Goal: Task Accomplishment & Management: Manage account settings

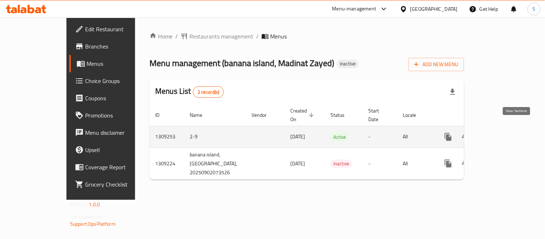
click at [504, 132] on icon "enhanced table" at bounding box center [499, 136] width 9 height 9
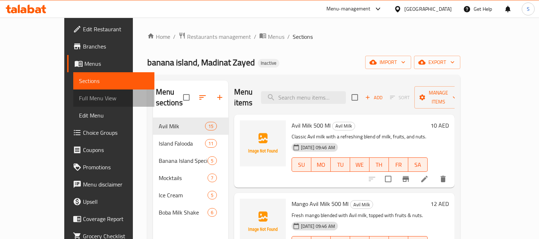
click at [79, 96] on span "Full Menu View" at bounding box center [114, 98] width 70 height 9
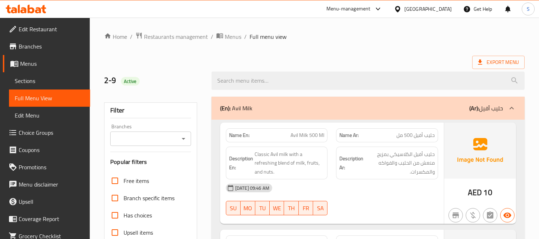
click at [498, 65] on span "Export Menu" at bounding box center [498, 62] width 41 height 9
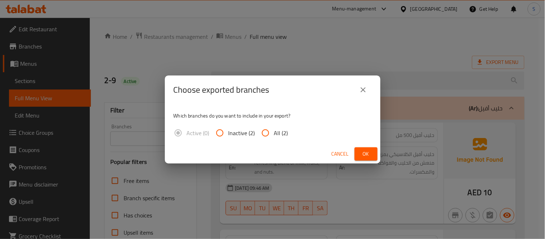
click at [276, 134] on span "All (2)" at bounding box center [281, 133] width 14 height 9
click at [274, 134] on input "All (2)" at bounding box center [265, 132] width 17 height 17
radio input "true"
click at [372, 155] on button "Ok" at bounding box center [365, 153] width 23 height 13
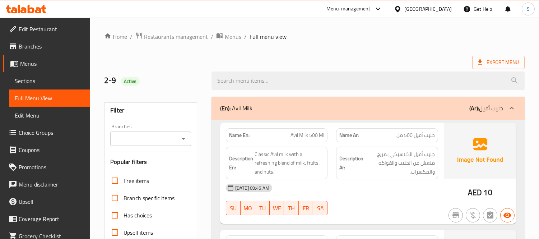
click at [429, 39] on ol "Home / Restaurants management / Menus / Full menu view" at bounding box center [314, 36] width 420 height 9
click at [521, 36] on ol "Home / Restaurants management / Menus / Full menu view" at bounding box center [314, 36] width 420 height 9
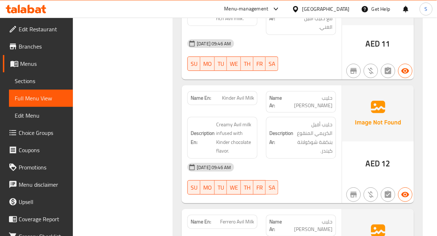
scroll to position [518, 0]
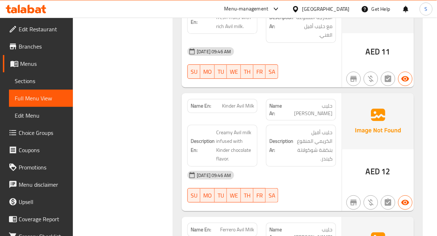
drag, startPoint x: 430, startPoint y: 49, endPoint x: 171, endPoint y: 239, distance: 321.0
drag, startPoint x: 171, startPoint y: 239, endPoint x: 354, endPoint y: 136, distance: 209.5
click at [354, 136] on img at bounding box center [378, 121] width 72 height 56
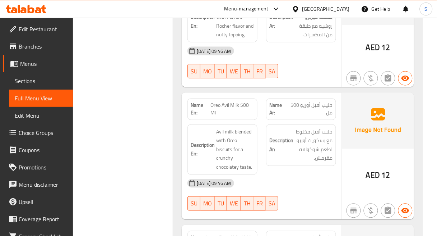
scroll to position [798, 0]
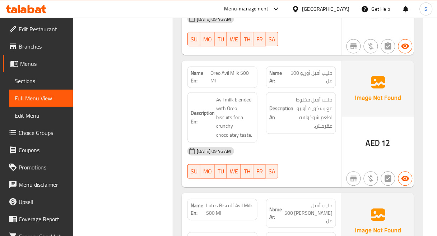
drag, startPoint x: 171, startPoint y: 135, endPoint x: 171, endPoint y: 159, distance: 24.8
drag, startPoint x: 171, startPoint y: 159, endPoint x: 345, endPoint y: 107, distance: 182.0
click at [345, 107] on div "AED 12" at bounding box center [378, 124] width 72 height 127
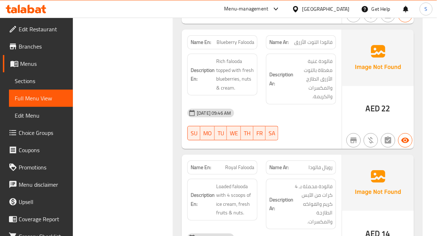
scroll to position [2194, 0]
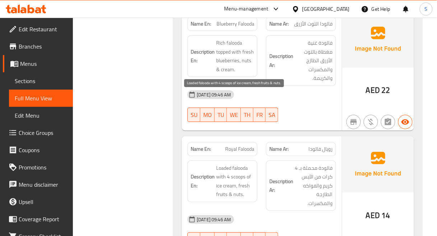
click at [239, 163] on span "Loaded falooda with 4 scoops of ice cream, fresh fruits & nuts." at bounding box center [235, 180] width 38 height 35
click at [241, 163] on span "Loaded falooda with 4 scoops of ice cream, fresh fruits & nuts." at bounding box center [235, 180] width 38 height 35
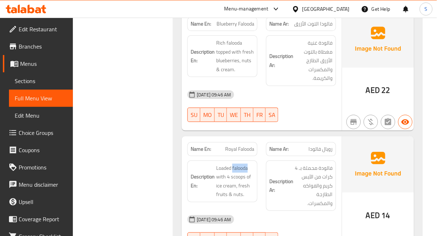
copy span "falooda"
click at [235, 163] on span "Loaded falooda with 4 scoops of ice cream, fresh fruits & nuts." at bounding box center [235, 180] width 38 height 35
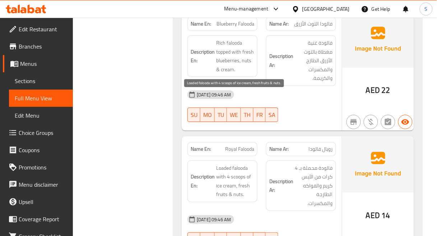
click at [223, 163] on span "Loaded falooda with 4 scoops of ice cream, fresh fruits & nuts." at bounding box center [235, 180] width 38 height 35
copy span "Loaded"
click at [236, 163] on span "Loaded falooda with 4 scoops of ice cream, fresh fruits & nuts." at bounding box center [235, 180] width 38 height 35
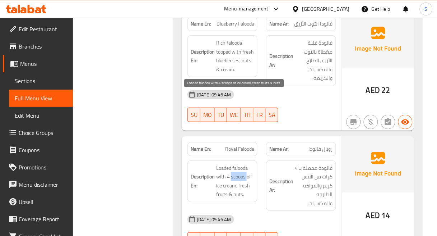
click at [241, 163] on span "Loaded falooda with 4 scoops of ice cream, fresh fruits & nuts." at bounding box center [235, 180] width 38 height 35
drag, startPoint x: 226, startPoint y: 106, endPoint x: 246, endPoint y: 104, distance: 19.4
click at [246, 163] on span "Loaded falooda with 4 scoops of ice cream, fresh fruits & nuts." at bounding box center [235, 180] width 38 height 35
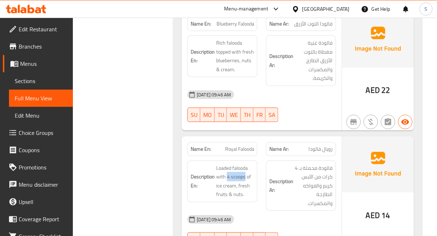
copy span "4 scoops"
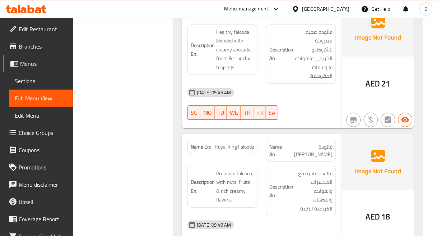
scroll to position [3231, 0]
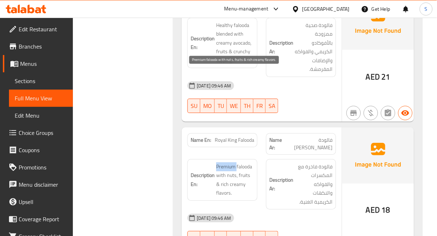
click at [223, 162] on span "Premium falooda with nuts, fruits & rich creamy flavors." at bounding box center [235, 179] width 38 height 35
copy span "Premium"
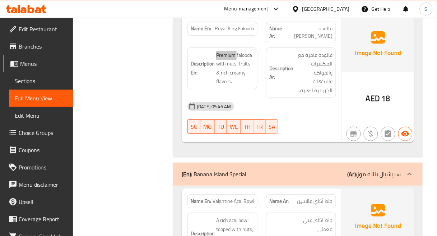
scroll to position [3351, 0]
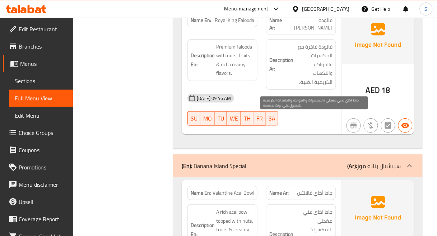
click at [303, 207] on span "جاط اكاى غني مغطى بالمكسرات والفواكه والطبقات الكريمية للحصول على تريت منعشة." at bounding box center [314, 238] width 38 height 62
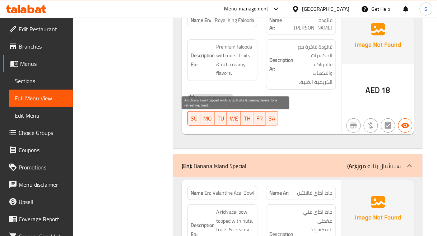
copy span "للحصول"
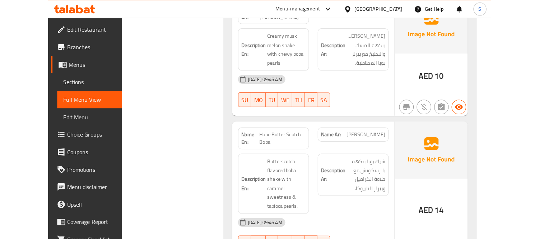
scroll to position [5134, 0]
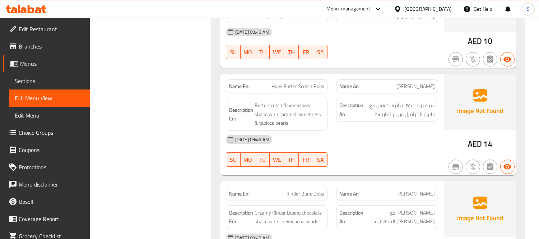
drag, startPoint x: 31, startPoint y: 76, endPoint x: 372, endPoint y: 238, distance: 377.4
click at [31, 76] on span "Sections" at bounding box center [50, 80] width 70 height 9
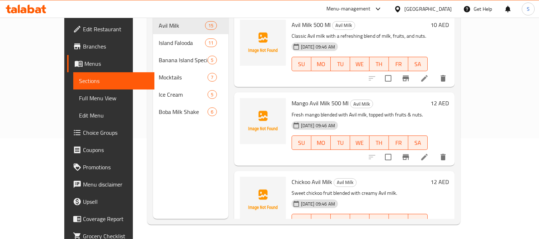
scroll to position [101, 0]
click at [83, 25] on span "Edit Restaurant" at bounding box center [116, 29] width 66 height 9
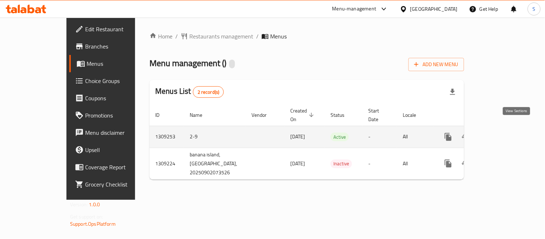
click at [504, 132] on icon "enhanced table" at bounding box center [499, 136] width 9 height 9
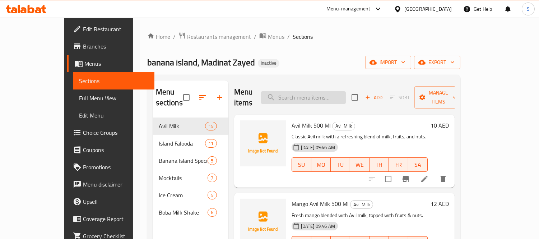
click at [332, 91] on input "search" at bounding box center [303, 97] width 85 height 13
paste input "Loaded"
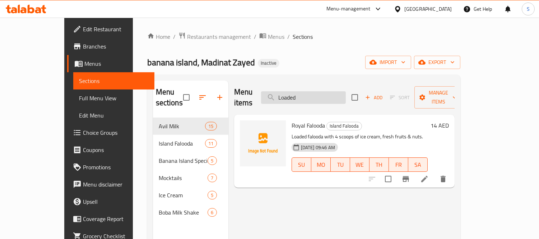
click at [333, 92] on input "Loaded" at bounding box center [303, 97] width 85 height 13
paste input "Premium"
click at [333, 92] on input "Loaded" at bounding box center [303, 97] width 85 height 13
click at [342, 91] on input "Premium" at bounding box center [303, 97] width 85 height 13
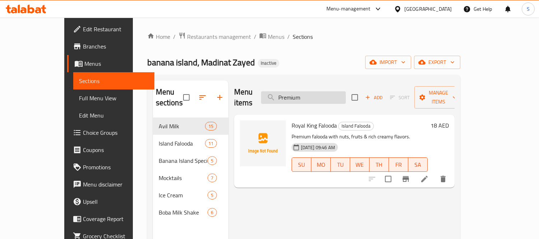
click at [342, 91] on input "Premium" at bounding box center [303, 97] width 85 height 13
paste input "4 scoops"
type input "4 scoops"
click at [429, 175] on icon at bounding box center [424, 179] width 9 height 9
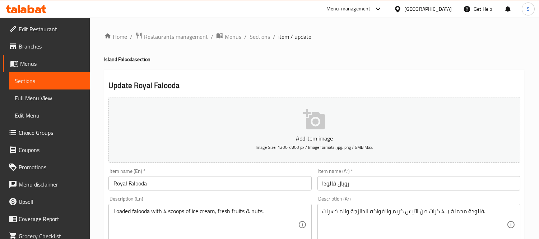
click at [432, 213] on textarea "فالودة محملة بـ 4 كرات من الآيس كريم والفواكه الطازجة والمكسرات." at bounding box center [414, 225] width 184 height 34
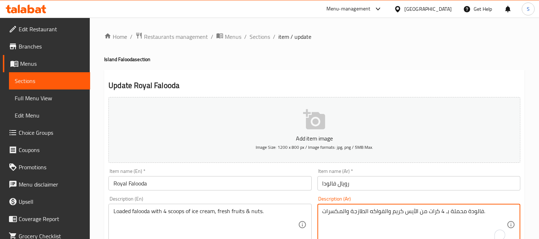
paste textarea "بولة"
click at [431, 188] on input "رويال فالودا" at bounding box center [418, 183] width 203 height 14
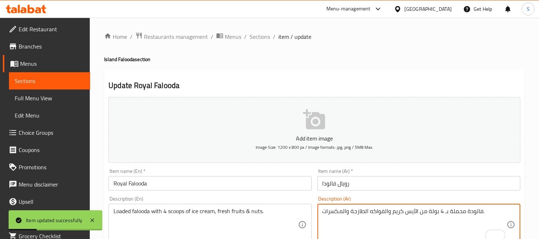
click at [450, 211] on textarea "فالودة محملة بـ 4 بولة من الآيس كريم والفواكه الطازجة والمكسرات." at bounding box center [414, 225] width 184 height 34
click at [461, 209] on textarea "فالودة محملة بـ 4 بولة من الآيس كريم والفواكه الطازجة والمكسرات." at bounding box center [414, 225] width 184 height 34
paste textarea "ودد"
type textarea "فالودة لودد بـ 4 بولة من الآيس كريم والفواكه الطازجة والمكسرات."
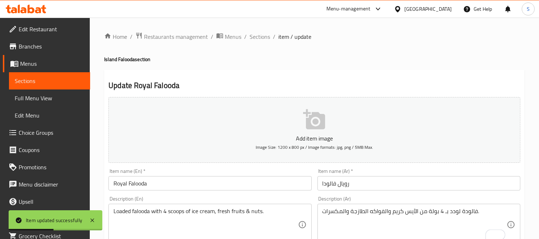
click at [453, 192] on div "Item name (Ar)   * رويال فالودا Item name (Ar) *" at bounding box center [419, 180] width 209 height 28
click at [451, 174] on div "Item name (Ar)   * رويال فالودا Item name (Ar) *" at bounding box center [418, 179] width 203 height 22
click at [440, 186] on input "رويال فالودا" at bounding box center [418, 183] width 203 height 14
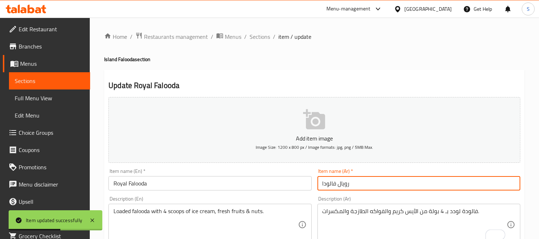
drag, startPoint x: 33, startPoint y: 78, endPoint x: 102, endPoint y: 1, distance: 103.3
click at [33, 78] on span "Sections" at bounding box center [50, 80] width 70 height 9
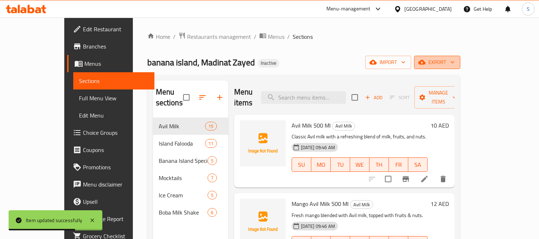
click at [455, 59] on span "export" at bounding box center [437, 62] width 35 height 9
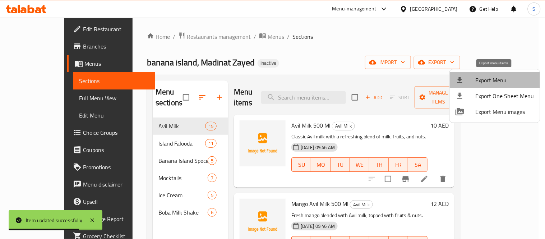
click at [499, 78] on span "Export Menu" at bounding box center [504, 80] width 59 height 9
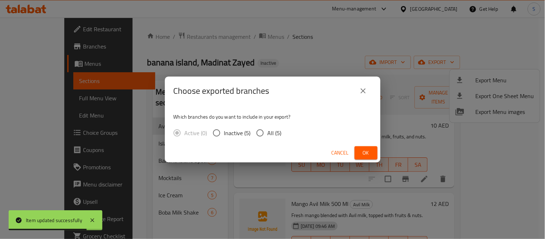
click at [263, 126] on input "All (5)" at bounding box center [259, 132] width 15 height 15
radio input "true"
click at [366, 155] on span "Ok" at bounding box center [365, 152] width 11 height 9
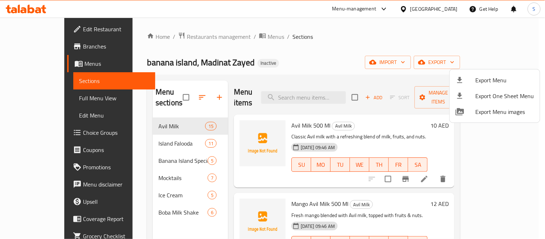
click at [197, 38] on div at bounding box center [272, 119] width 545 height 239
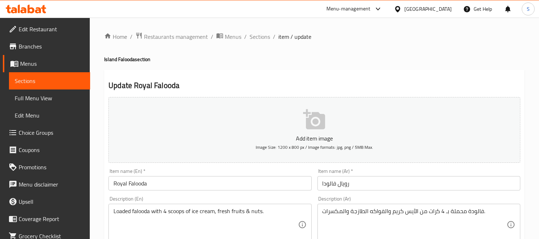
click at [458, 212] on textarea "فالودة محملة بـ 4 كرات من الآيس كريم والفواكه الطازجة والمكسرات." at bounding box center [414, 225] width 184 height 34
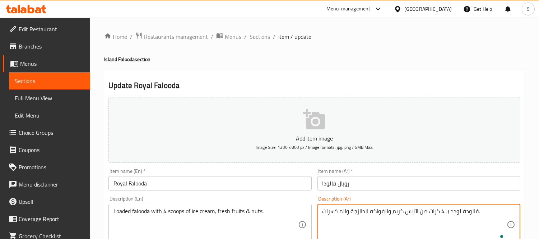
type textarea "فالودة لودد بـ 4 كرات من الآيس كريم والفواكه الطازجة والمكسرات."
click at [424, 180] on input "رويال فالودا" at bounding box center [418, 183] width 203 height 14
click at [458, 213] on textarea "فالودة لودد بـ 4 كرات من الآيس كريم والفواكه الطازجة والمكسرات." at bounding box center [414, 225] width 184 height 34
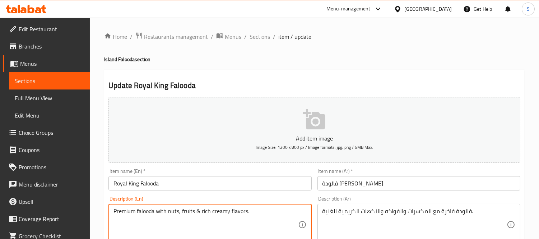
click at [126, 208] on textarea "Premium falooda with nuts, fruits & rich creamy flavors." at bounding box center [205, 225] width 184 height 34
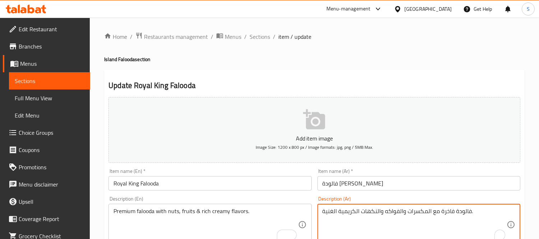
click at [447, 211] on textarea "فالودة فاخرة مع المكسرات والفواكه والنكهات الكريمية الغنية." at bounding box center [414, 225] width 184 height 34
paste textarea "بروتين بريميوم فيجن بليند شوكولاتة إندوجنت"
click at [368, 210] on textarea "فالودة فاخرة مع المكسرات والفواكه والنكهات الكريمية الغنية." at bounding box center [414, 225] width 184 height 34
click at [447, 214] on textarea "فالودة فاخرة مع المكسرات والفواكه والنكهات الكريمية الغنية." at bounding box center [414, 225] width 184 height 34
click at [449, 214] on textarea "فالودة فاخرة مع المكسرات والفواكه والنكهات الكريمية الغنية." at bounding box center [414, 225] width 184 height 34
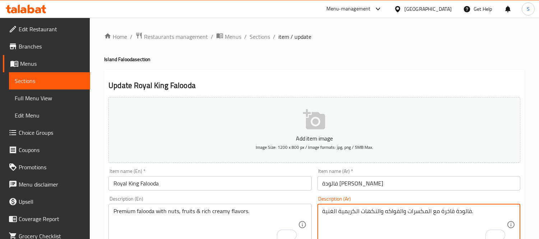
paste textarea "ريميوم"
click at [437, 206] on div "فالودة فاخرة مع المكسرات والفواكه والنكهات الكريمية الغنية. Description (Ar)" at bounding box center [418, 225] width 203 height 42
click at [443, 209] on textarea "فالودة فاخرة مع المكسرات والفواكه والنكهات الكريمية الغنية." at bounding box center [414, 225] width 184 height 34
paste textarea "بريميوم"
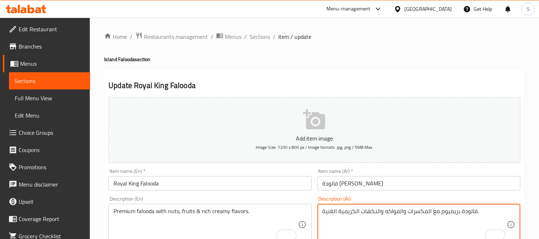
type textarea "فالودة بريميوم مع المكسرات والفواكه والنكهات الكريمية الغنية."
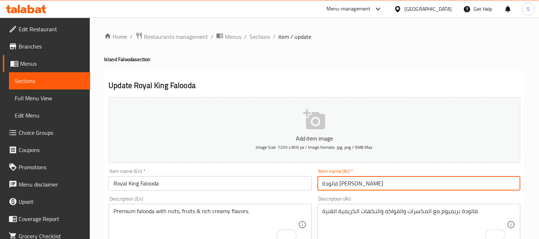
click at [450, 190] on input "فالودة [PERSON_NAME]" at bounding box center [418, 183] width 203 height 14
